Goal: Navigation & Orientation: Find specific page/section

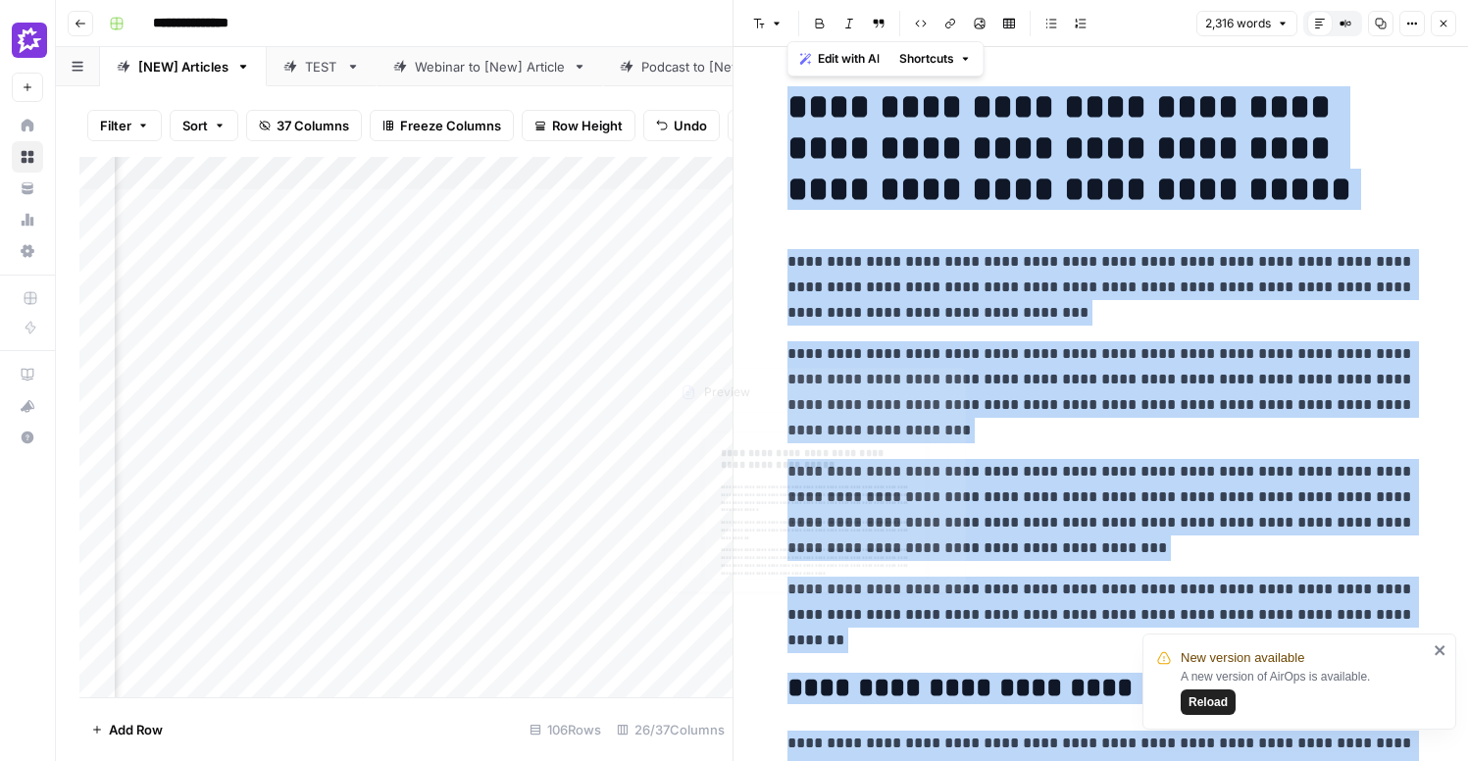
scroll to position [0, 3916]
click at [956, 190] on h1 "**********" at bounding box center [1101, 148] width 628 height 124
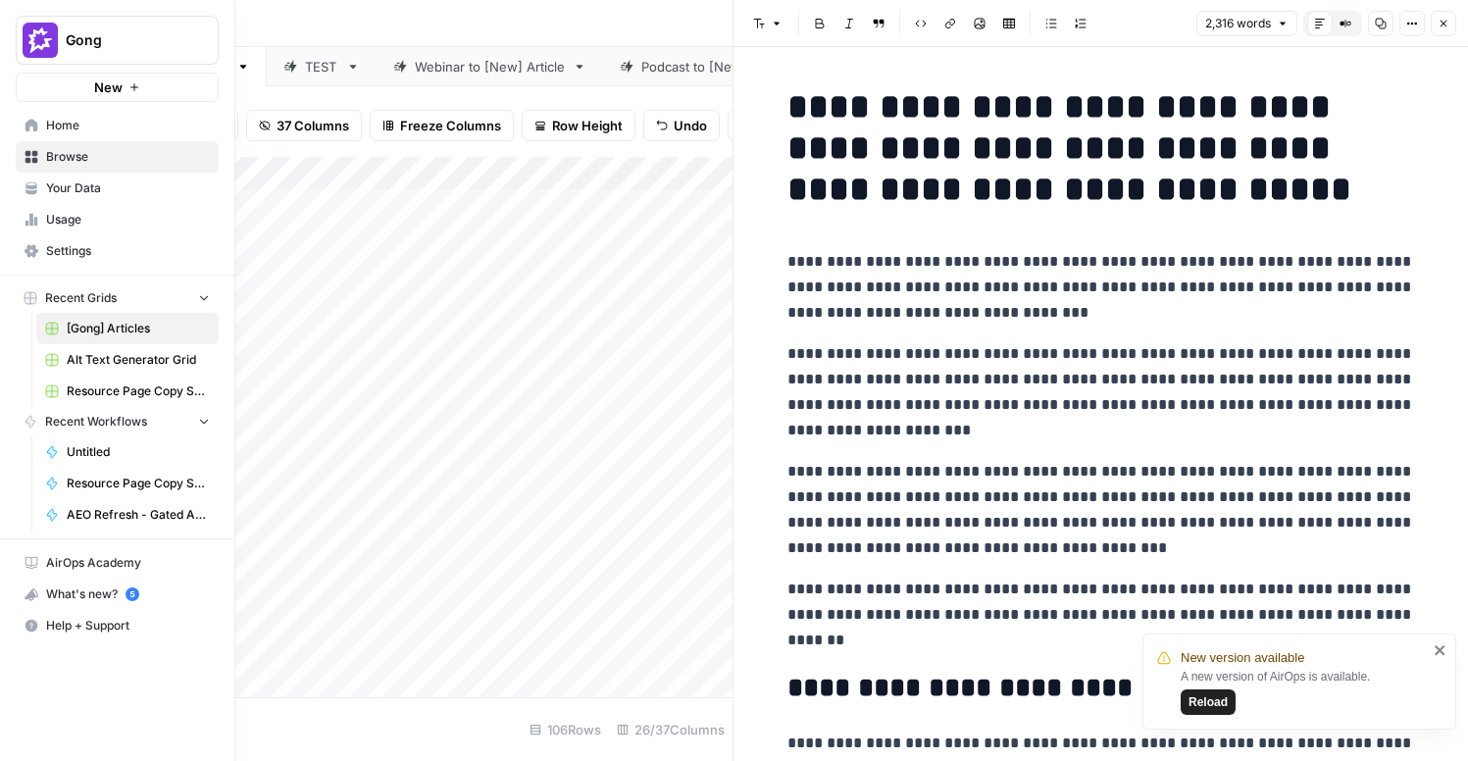
click at [38, 116] on link "Home" at bounding box center [117, 125] width 203 height 31
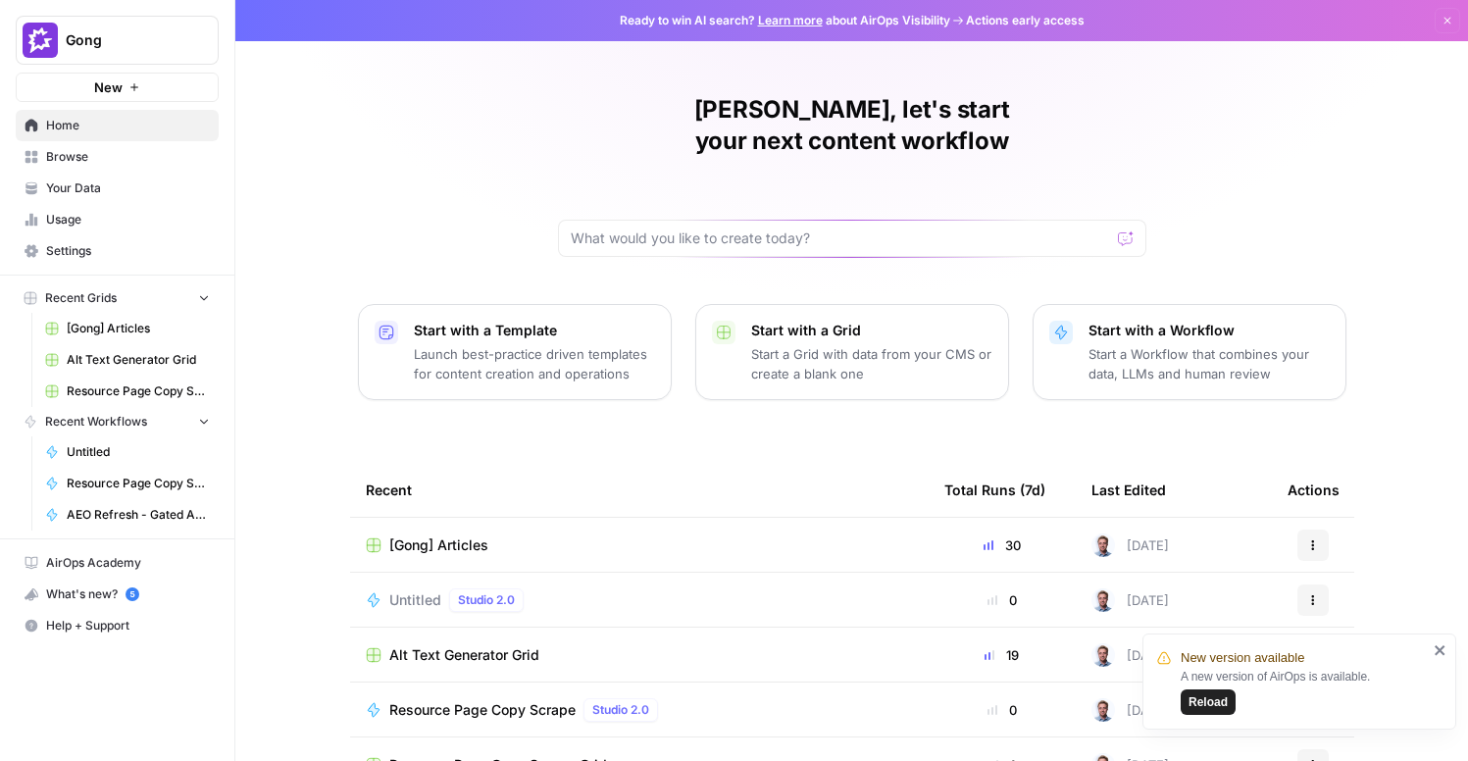
click at [1217, 698] on span "Reload" at bounding box center [1207, 702] width 39 height 18
